Goal: Transaction & Acquisition: Purchase product/service

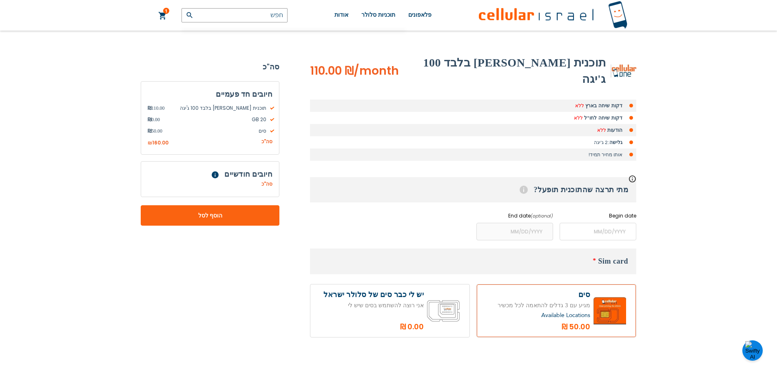
scroll to position [118, 0]
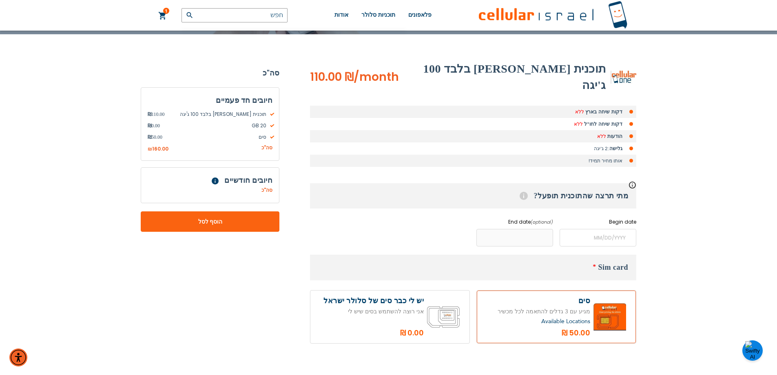
drag, startPoint x: 539, startPoint y: 228, endPoint x: 535, endPoint y: 221, distance: 8.4
click at [538, 229] on input "name" at bounding box center [514, 238] width 77 height 18
click at [535, 229] on input "name" at bounding box center [514, 238] width 77 height 18
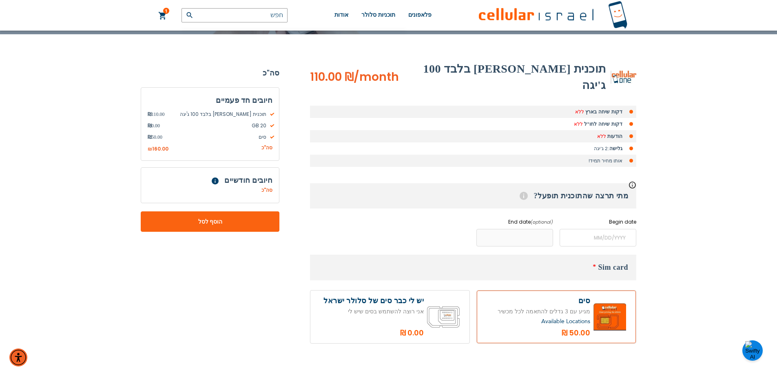
click at [532, 229] on input "name" at bounding box center [514, 238] width 77 height 18
click at [567, 229] on input "name" at bounding box center [598, 238] width 77 height 18
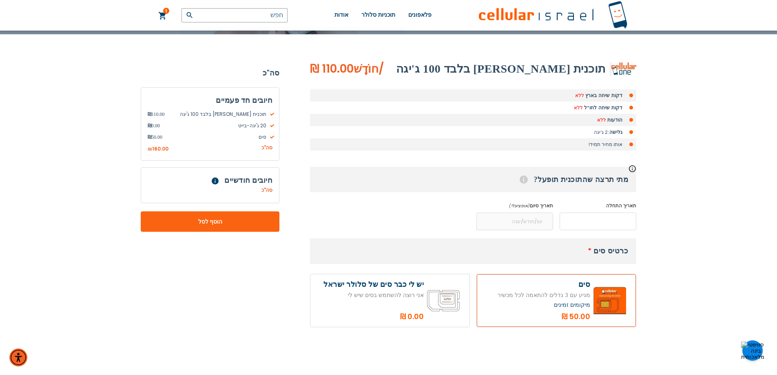
click at [602, 222] on input "name" at bounding box center [598, 221] width 77 height 18
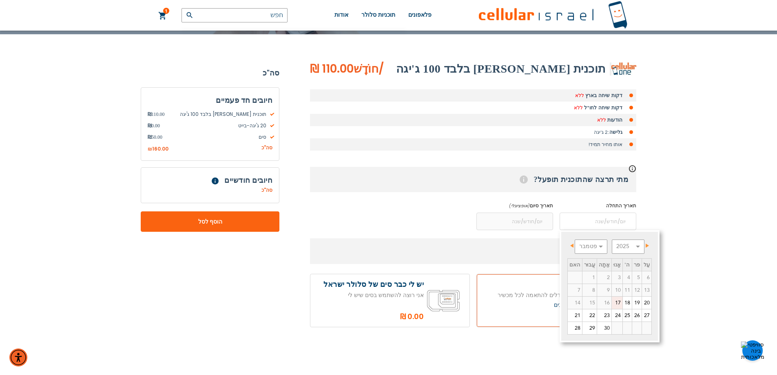
click at [615, 303] on font "17" at bounding box center [618, 302] width 6 height 7
type input "[DATE]"
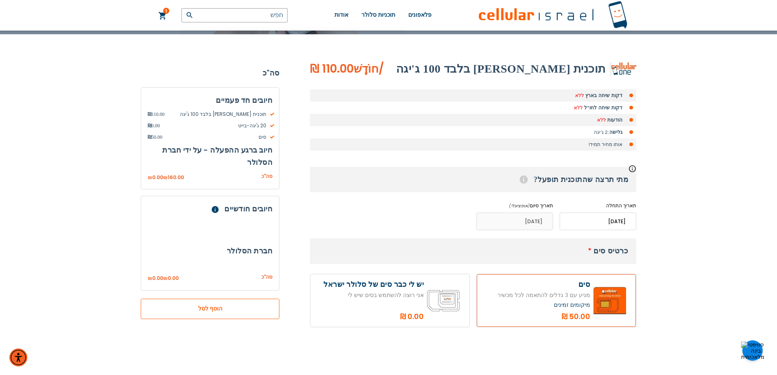
click at [255, 314] on button "הוסף לסל" at bounding box center [210, 309] width 139 height 20
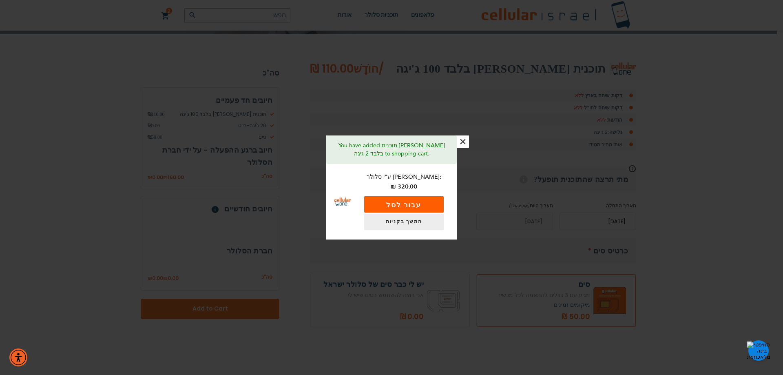
click at [420, 201] on font "עבור לסל" at bounding box center [403, 205] width 35 height 8
